Goal: Task Accomplishment & Management: Manage account settings

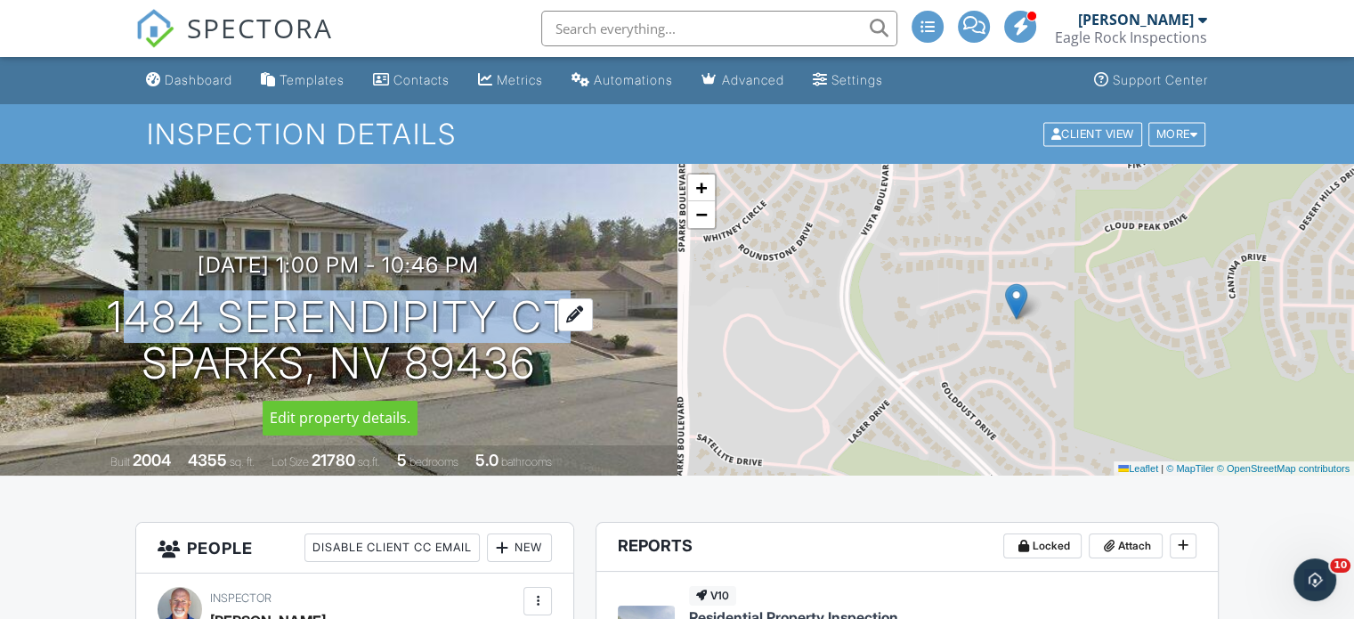
drag, startPoint x: 95, startPoint y: 322, endPoint x: 536, endPoint y: 317, distance: 440.8
click at [541, 317] on div "09/29/2025 1:00 pm - 10:46 pm 1484 Serendipity Ct Sparks, NV 89436" at bounding box center [339, 320] width 678 height 134
copy h1 "1484 Serendipity C"
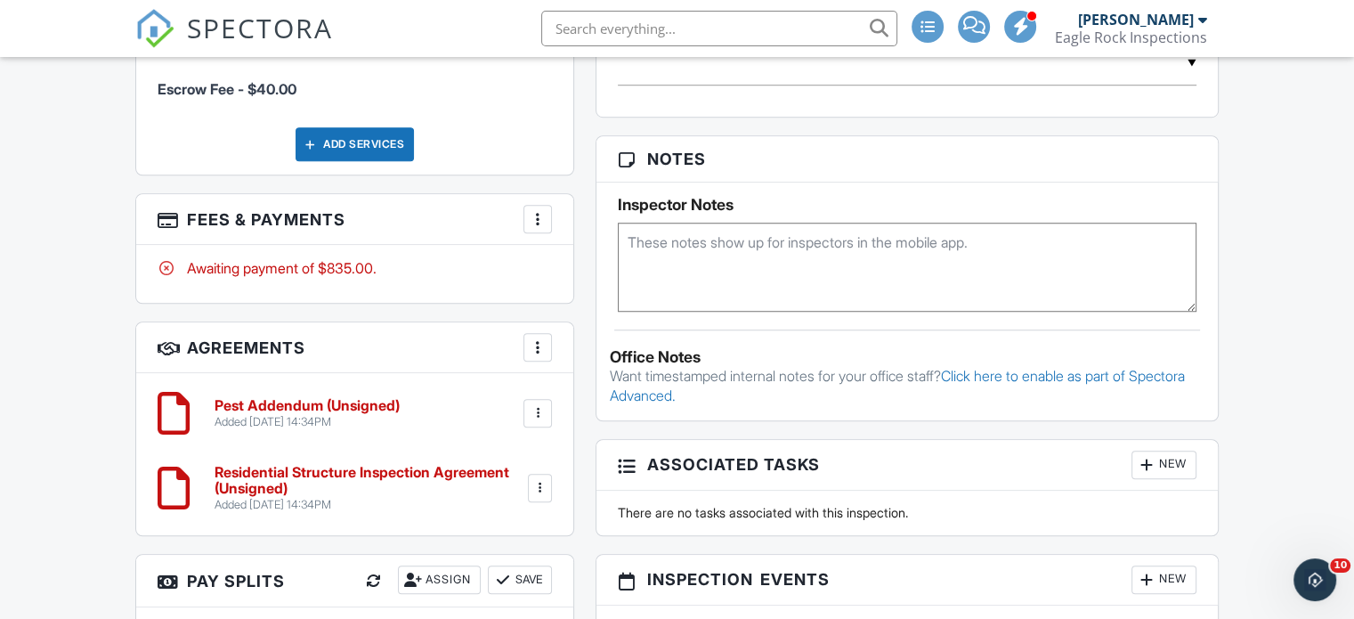
scroll to position [1336, 0]
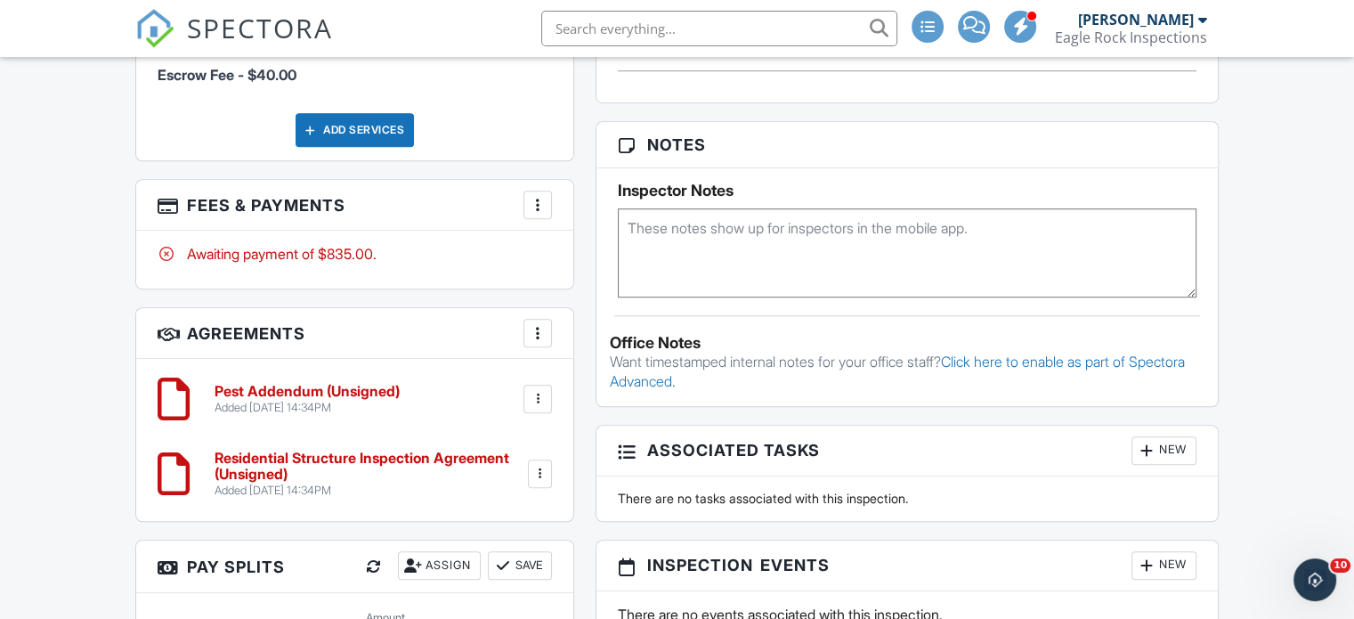
click at [837, 267] on textarea at bounding box center [907, 252] width 579 height 89
paste textarea "ROSS TRUST, DON & CORINNE"
type textarea "ROSS TRUST, DON & CORINNE"
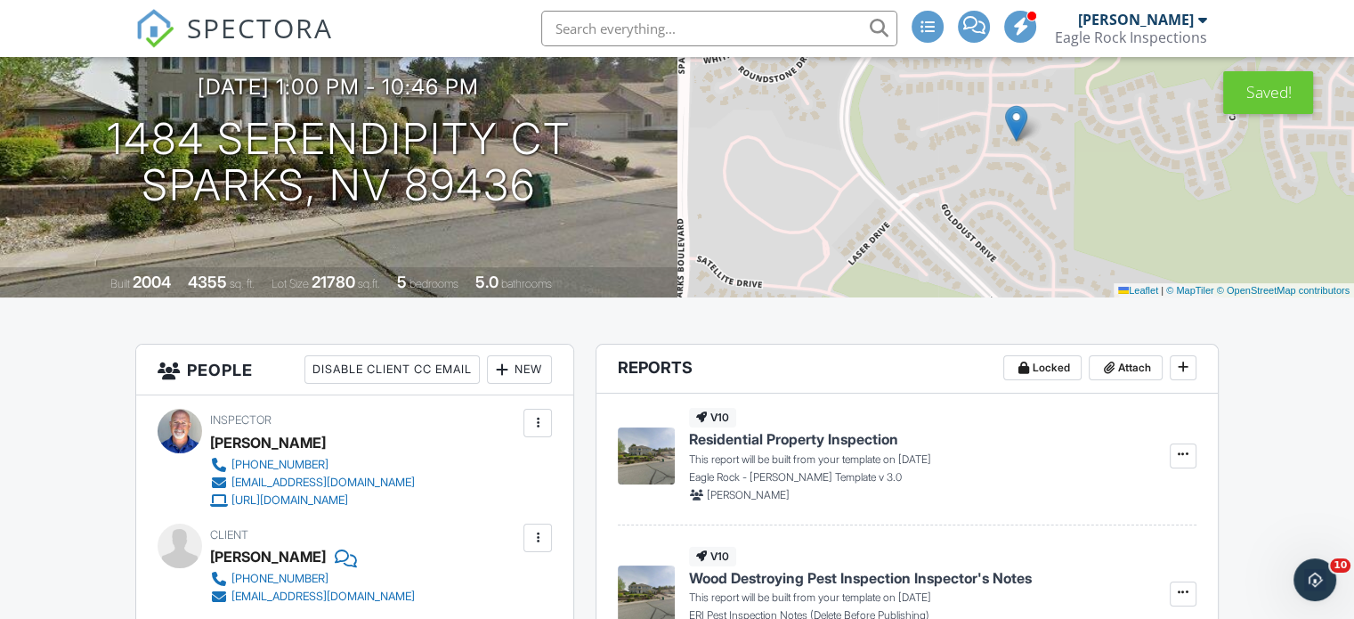
scroll to position [0, 0]
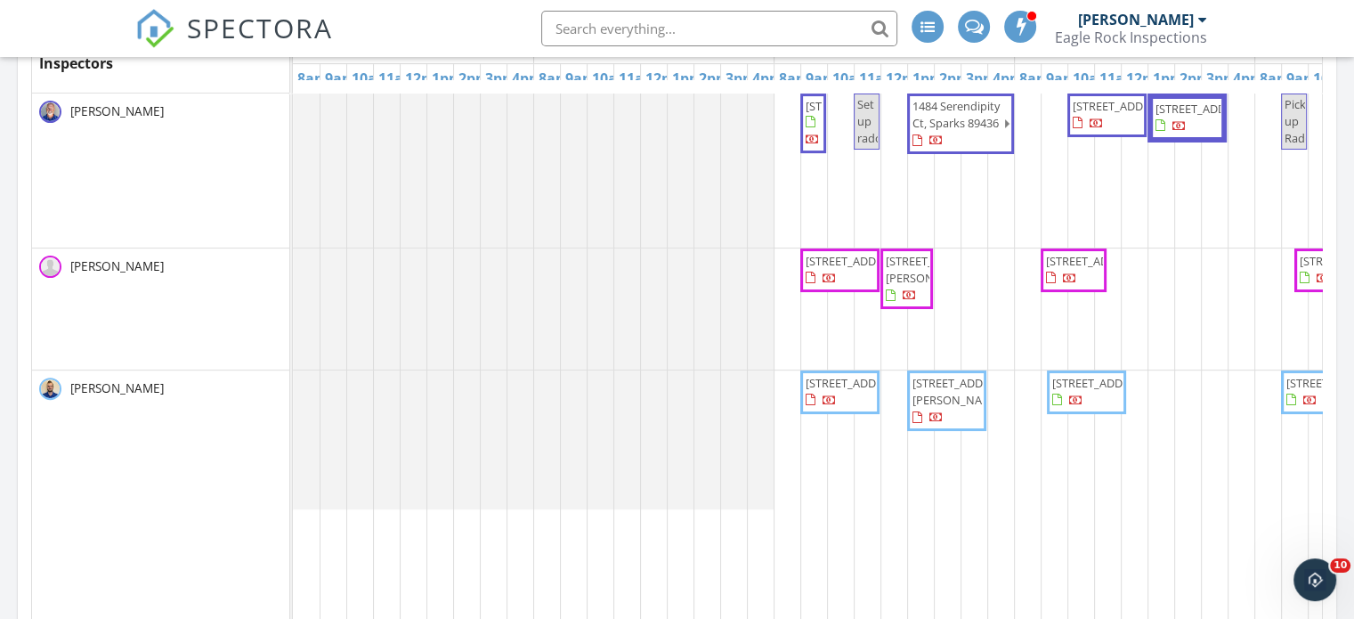
scroll to position [445, 0]
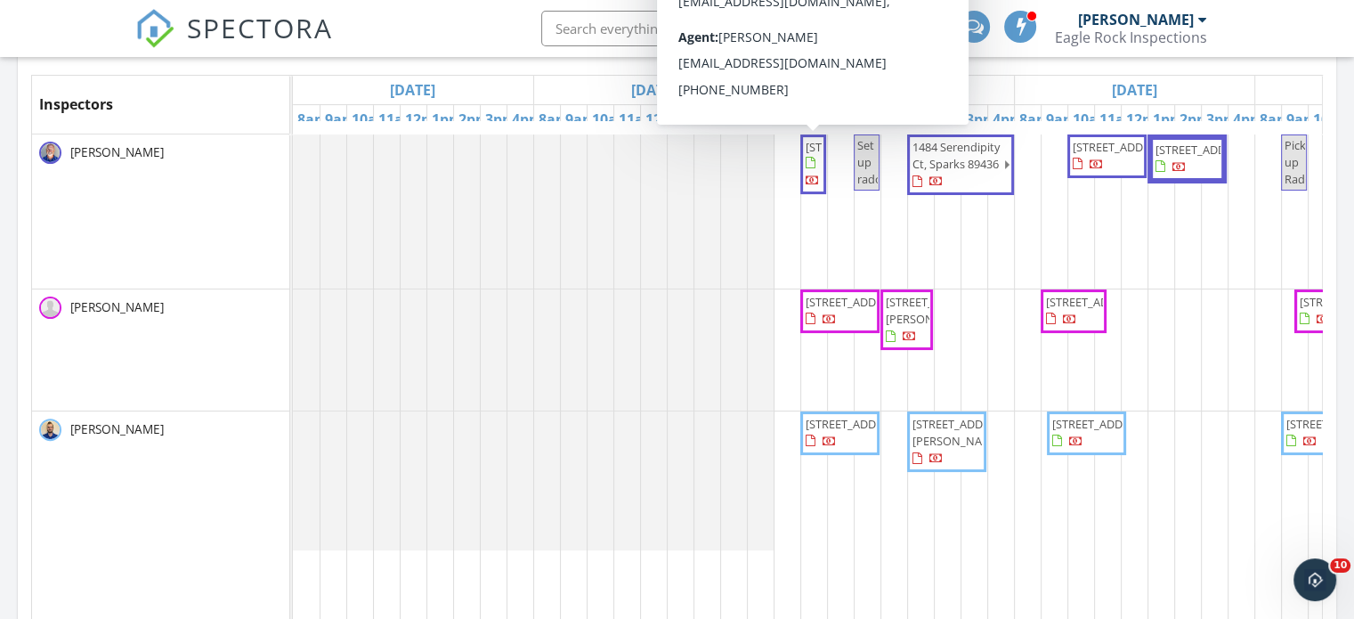
click at [809, 155] on span "[STREET_ADDRESS]" at bounding box center [856, 147] width 100 height 16
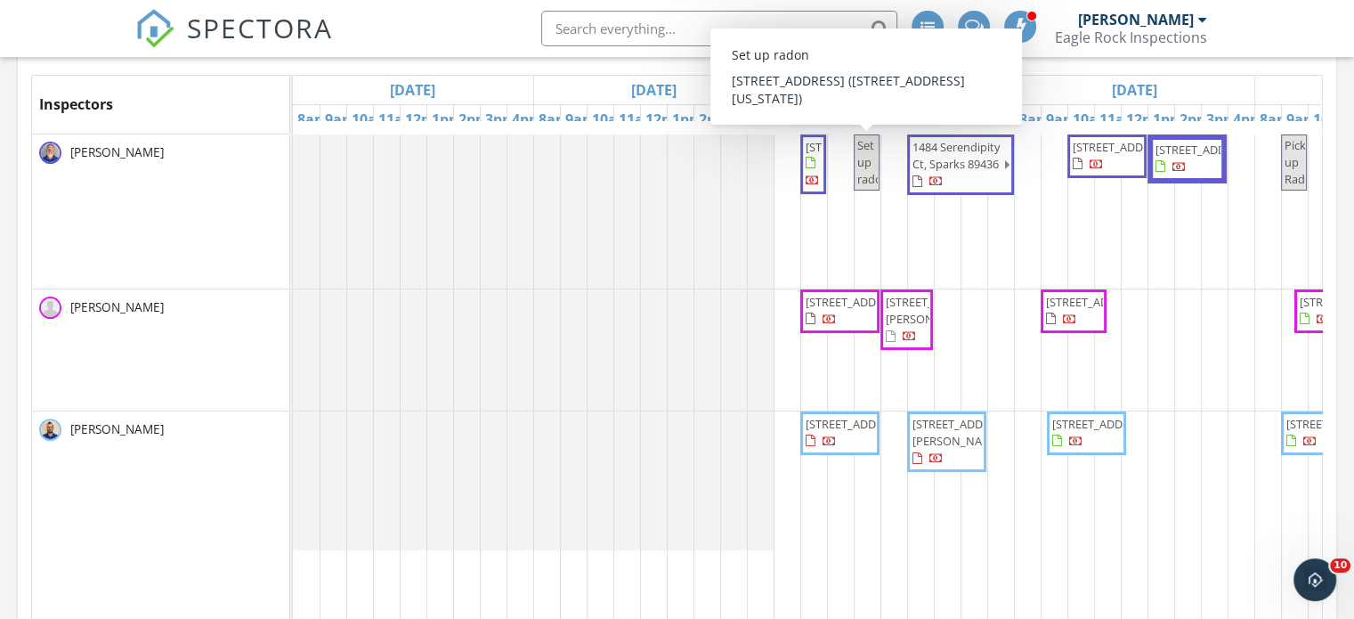
click at [865, 169] on span "Set up radon" at bounding box center [867, 163] width 22 height 52
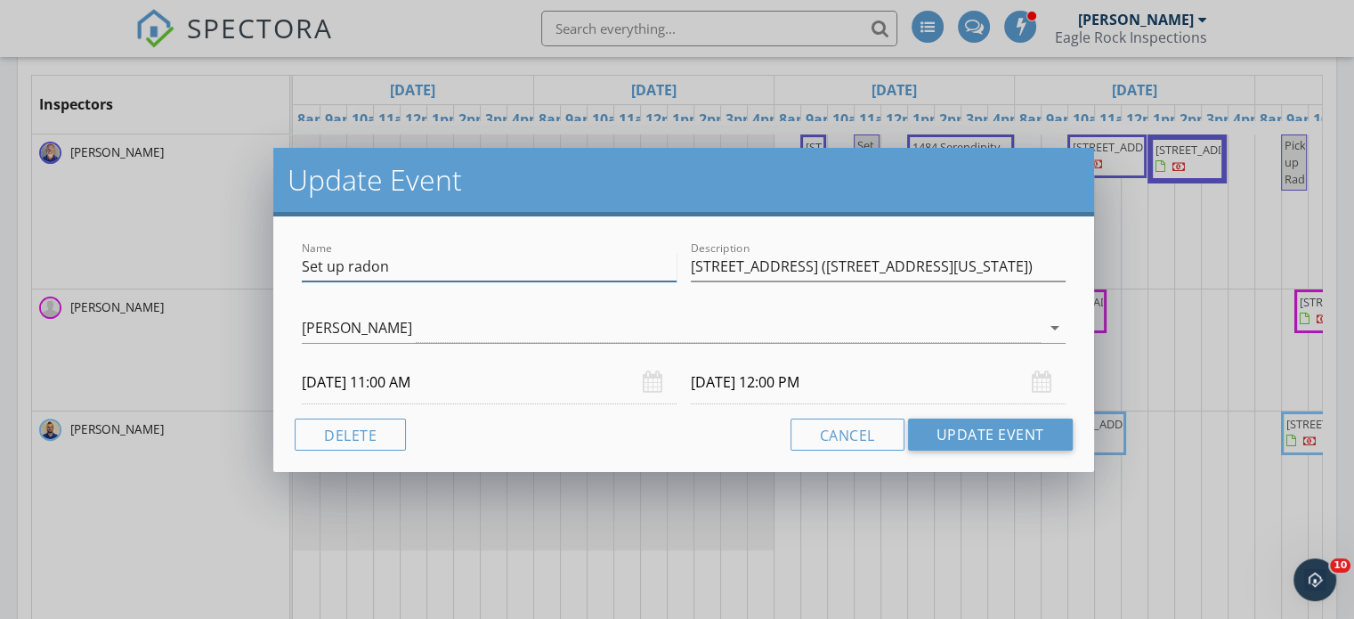
click at [484, 269] on input "Set up radon" at bounding box center [489, 266] width 375 height 29
type input "Set up radon 2016"
drag, startPoint x: 842, startPoint y: 266, endPoint x: 673, endPoint y: 262, distance: 169.2
click at [675, 262] on div "Name Set up radon 2016 Description [STREET_ADDRESS] ([STREET_ADDRESS][US_STATE])" at bounding box center [684, 268] width 778 height 61
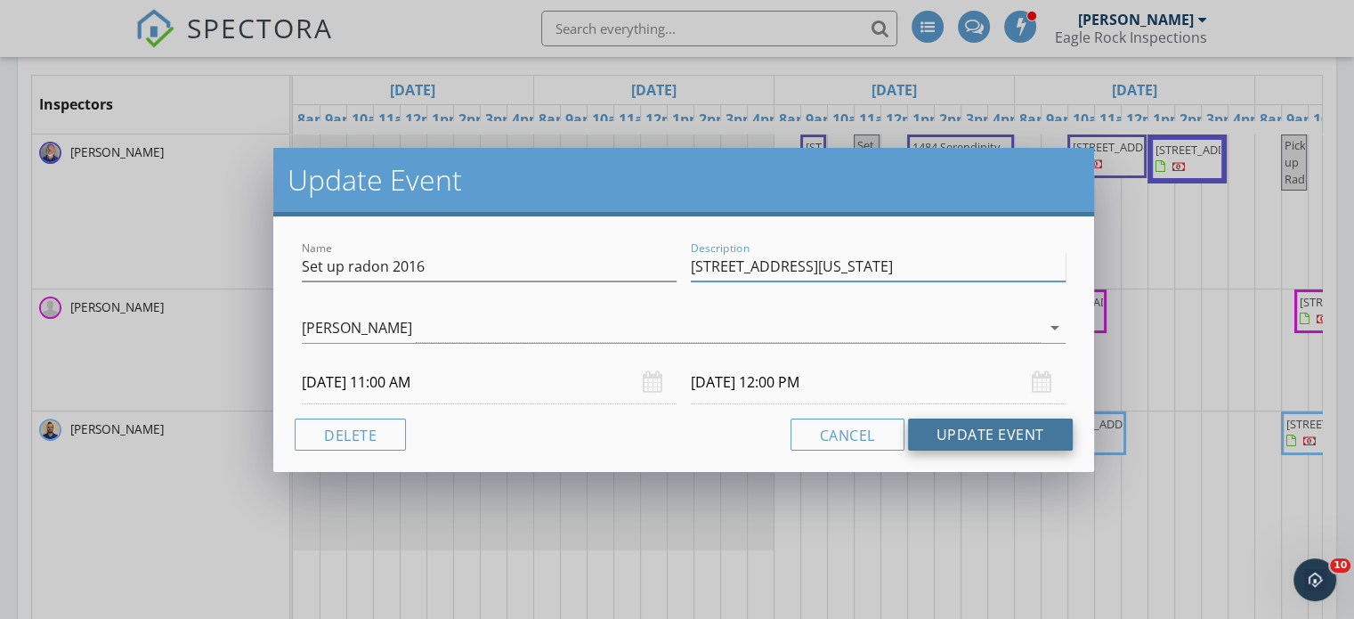
type input "[STREET_ADDRESS][US_STATE]"
click at [1001, 430] on button "Update Event" at bounding box center [990, 434] width 165 height 32
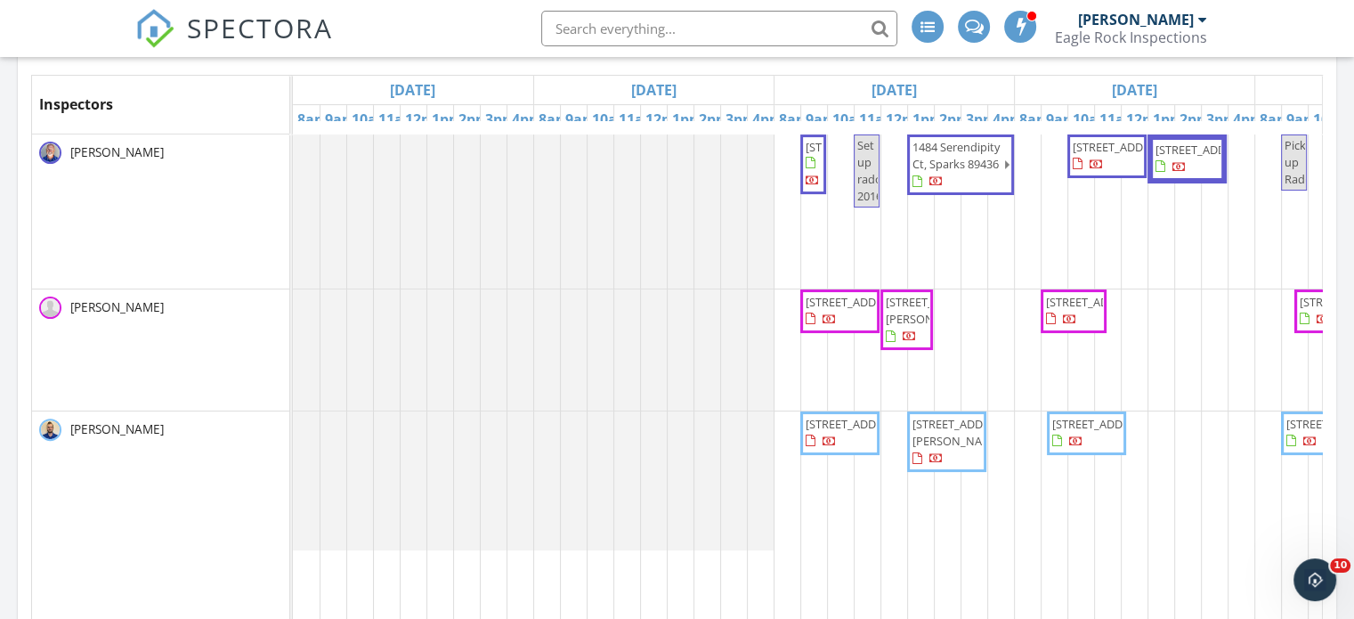
click at [846, 310] on span "[STREET_ADDRESS]" at bounding box center [856, 302] width 100 height 16
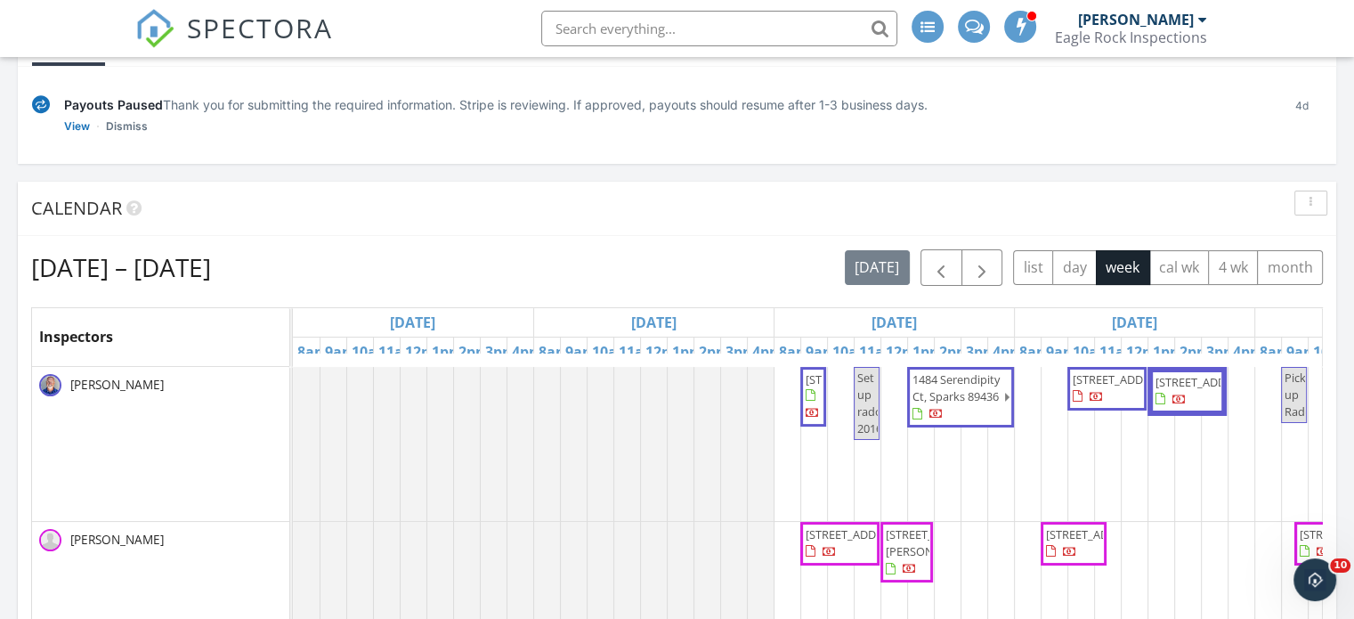
scroll to position [178, 0]
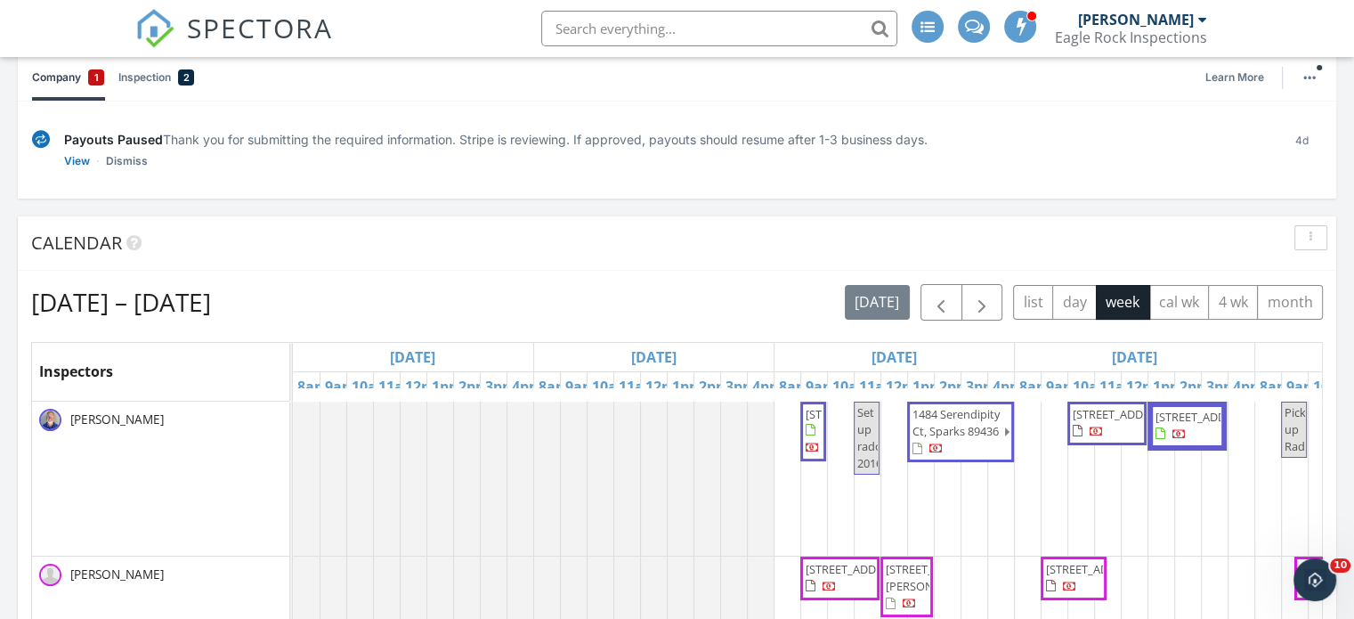
click at [819, 422] on span "[STREET_ADDRESS]" at bounding box center [856, 414] width 100 height 16
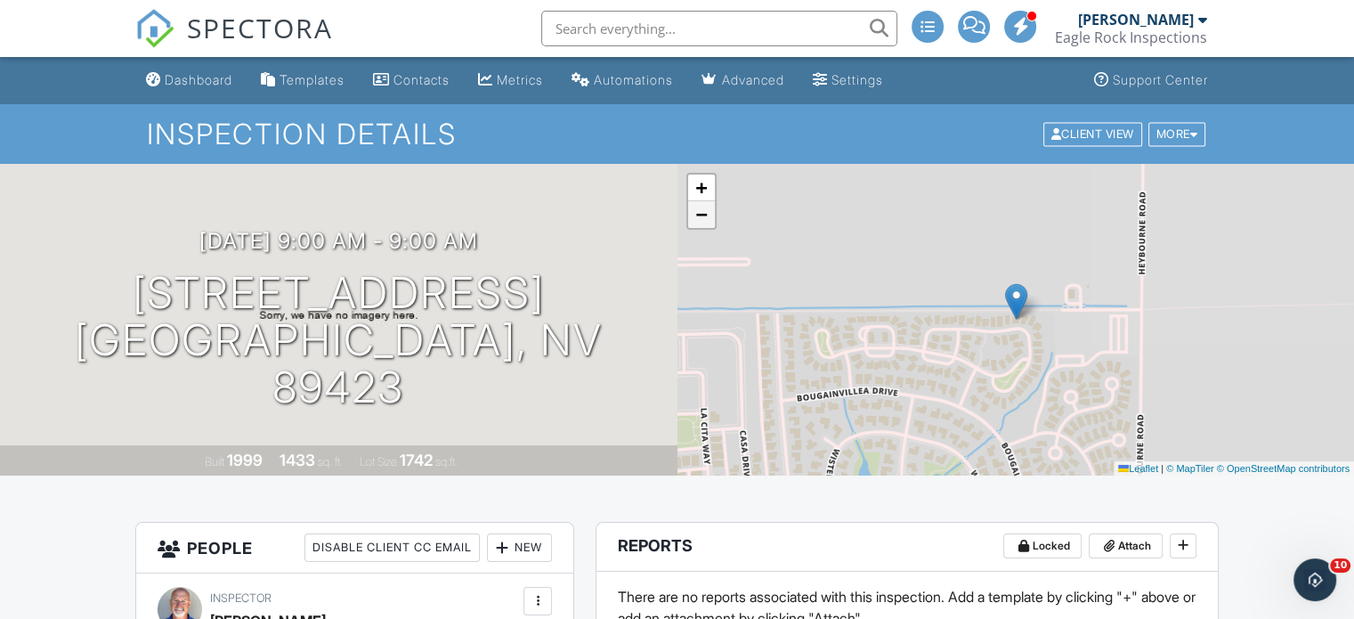
click at [695, 217] on span "−" at bounding box center [701, 214] width 12 height 22
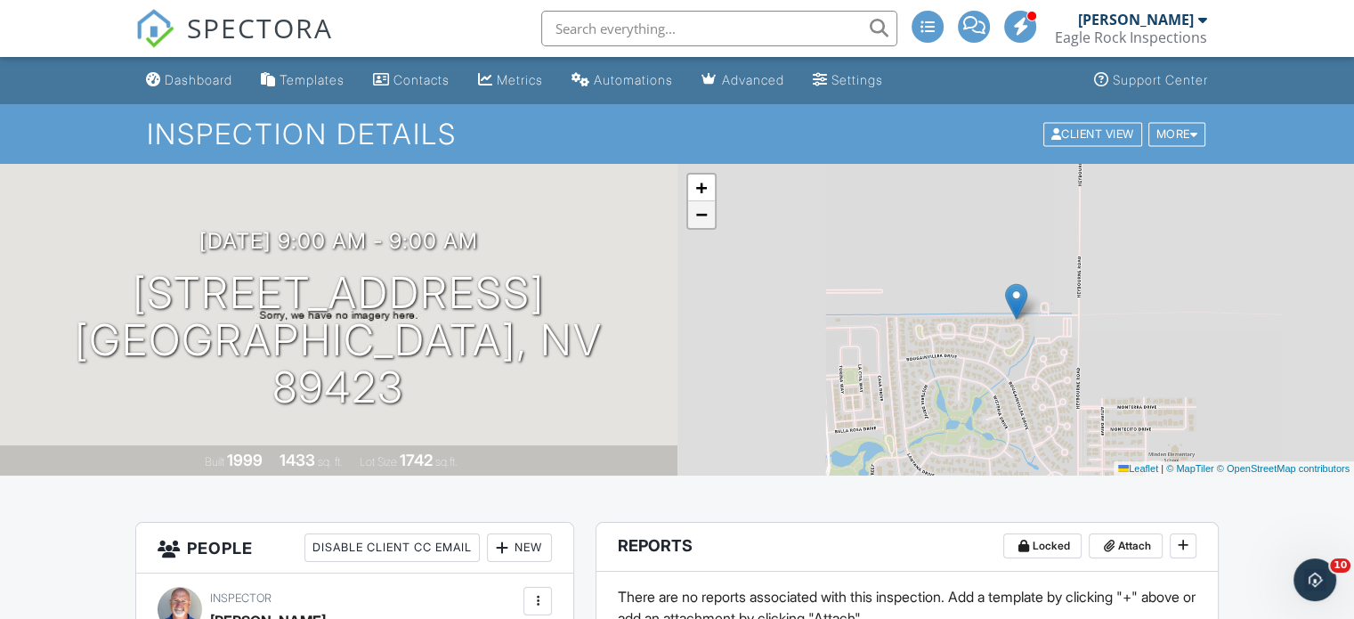
click at [694, 217] on link "−" at bounding box center [701, 214] width 27 height 27
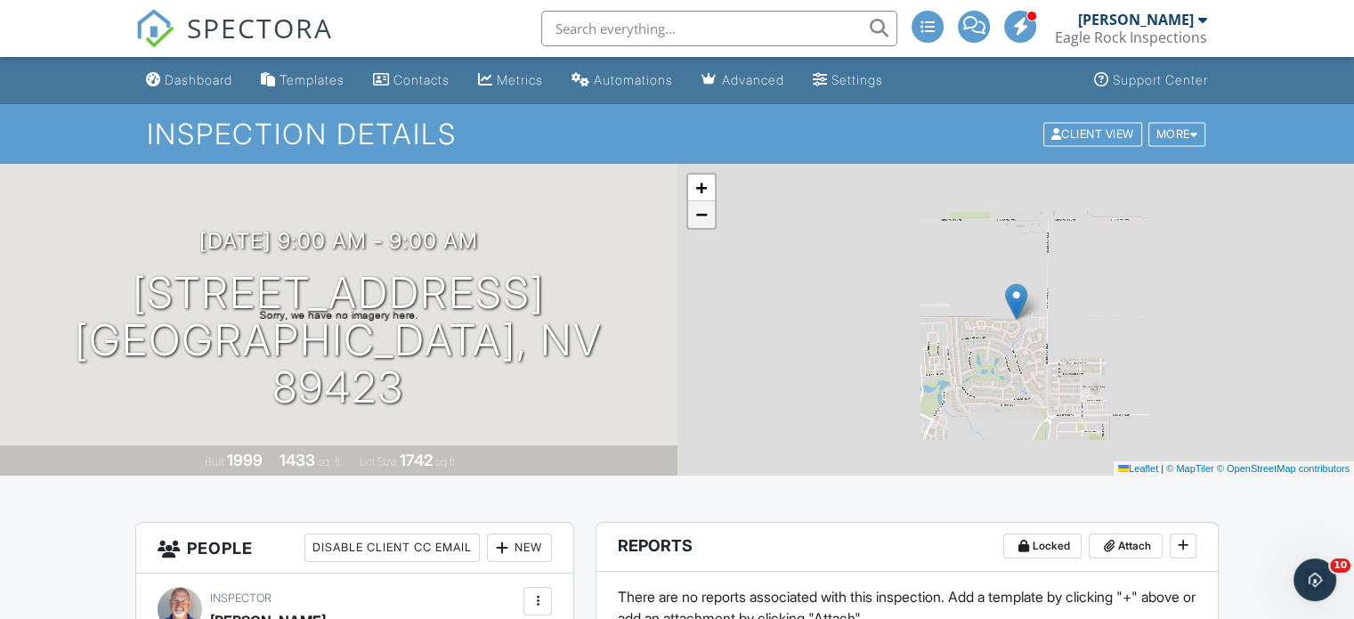
click at [694, 217] on link "−" at bounding box center [701, 214] width 27 height 27
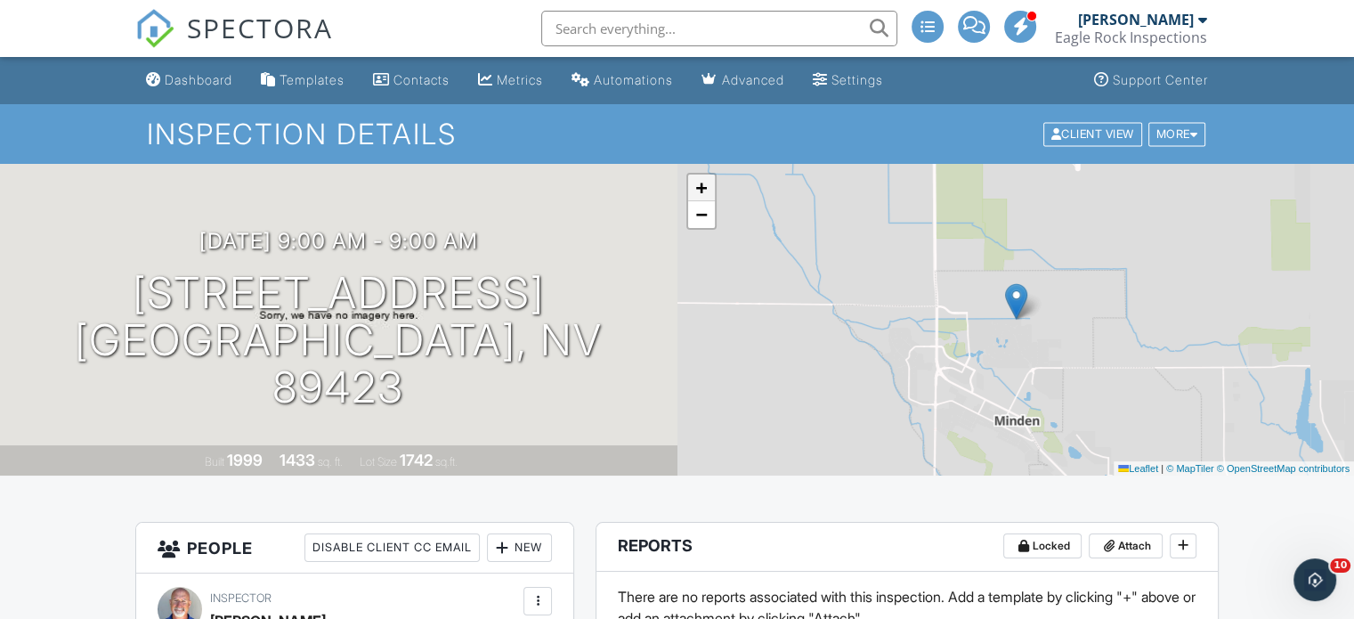
click at [710, 188] on link "+" at bounding box center [701, 188] width 27 height 27
